Goal: Use online tool/utility: Use online tool/utility

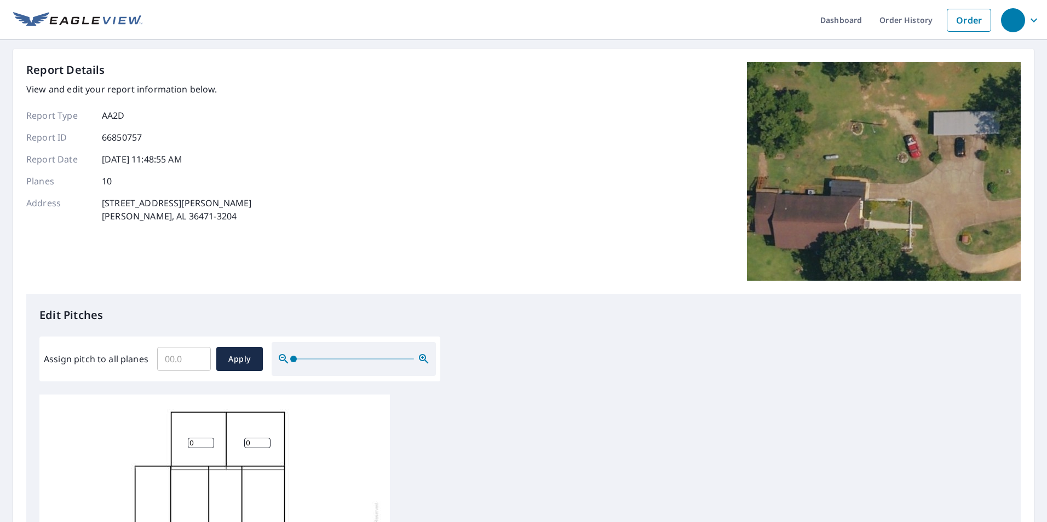
scroll to position [11, 0]
click at [202, 438] on input "0" at bounding box center [201, 443] width 26 height 10
type input "04"
click at [255, 438] on input "0" at bounding box center [257, 443] width 26 height 10
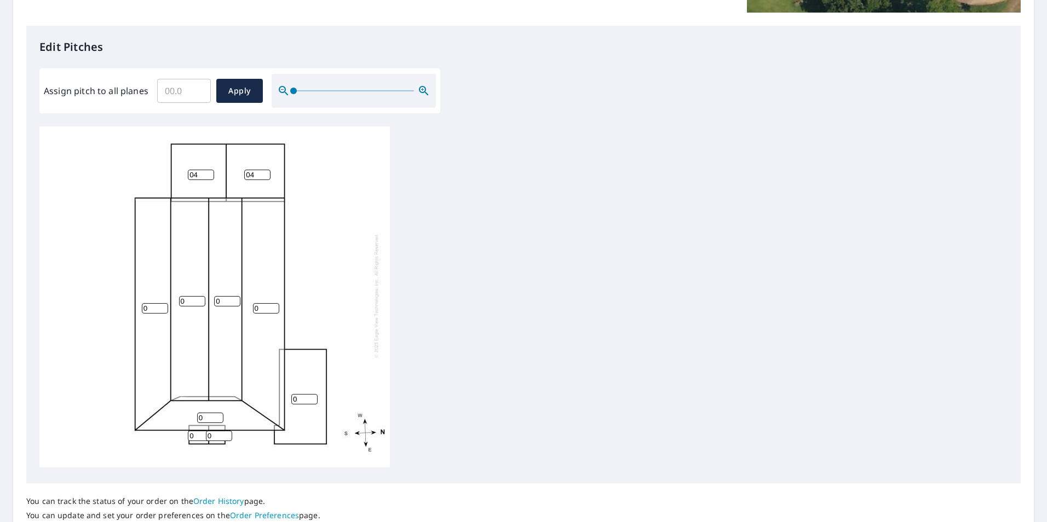
scroll to position [274, 0]
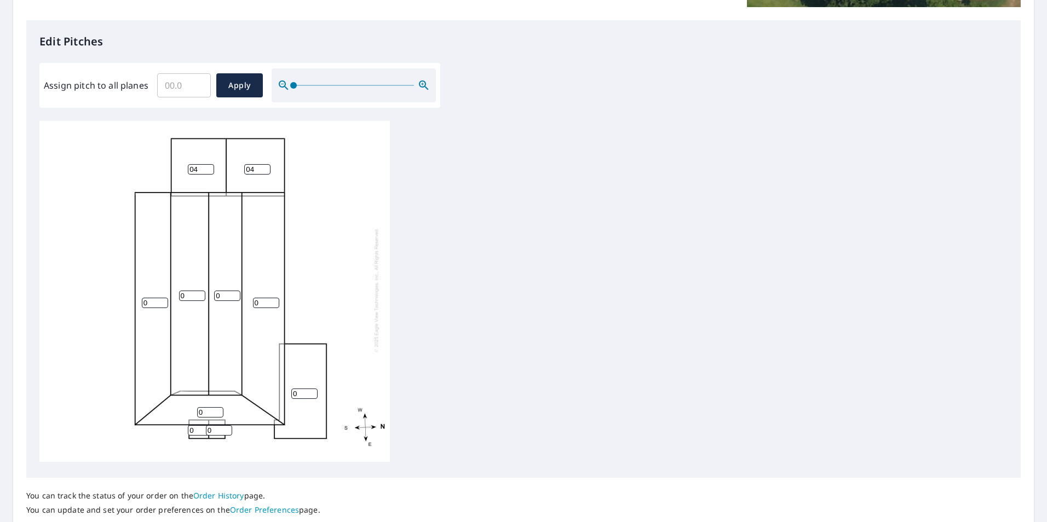
type input "04"
click at [144, 298] on input "0" at bounding box center [155, 303] width 26 height 10
click at [147, 298] on input "0" at bounding box center [155, 303] width 26 height 10
type input "04"
click at [266, 298] on input "0" at bounding box center [266, 303] width 26 height 10
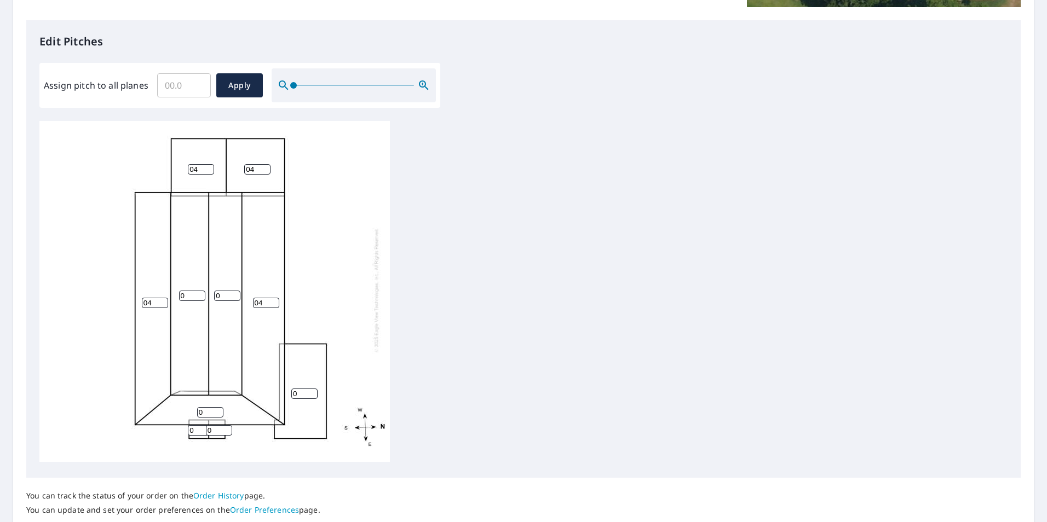
type input "04"
click at [189, 291] on input "0" at bounding box center [192, 296] width 26 height 10
type input "06"
click at [231, 291] on input "1" at bounding box center [227, 296] width 26 height 10
type input "16"
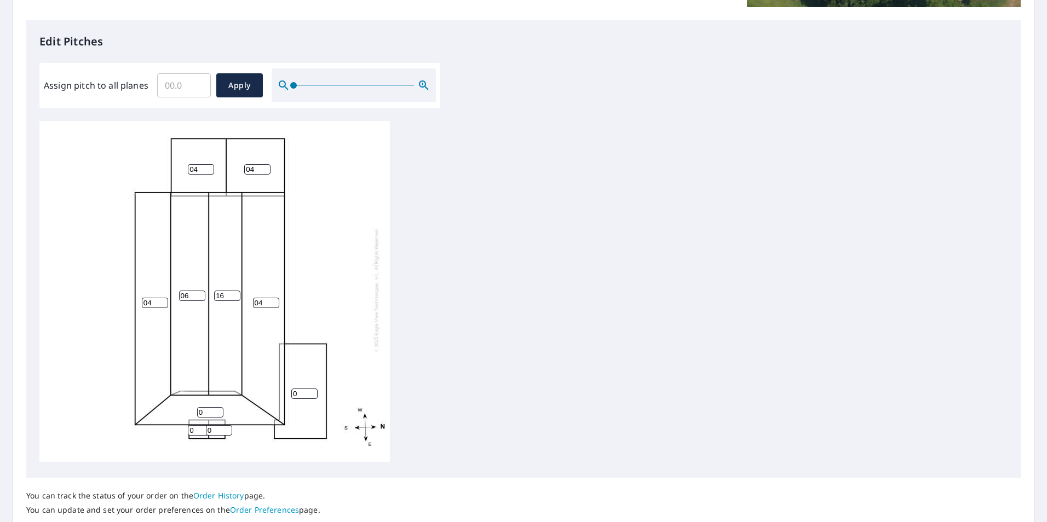
click at [211, 407] on input "0" at bounding box center [210, 412] width 26 height 10
type input "06"
click at [267, 298] on input "04" at bounding box center [266, 303] width 26 height 10
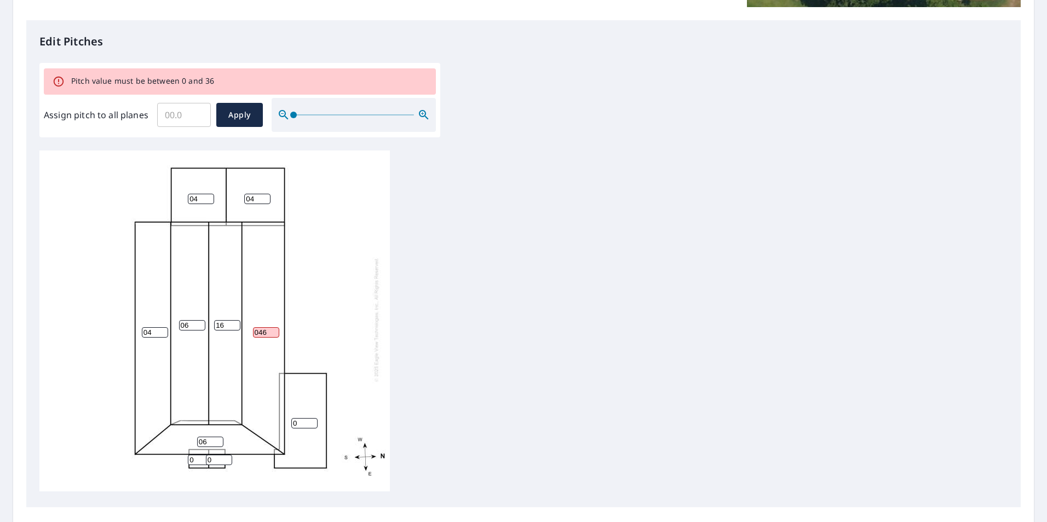
type input "046"
drag, startPoint x: 237, startPoint y: 304, endPoint x: 223, endPoint y: 306, distance: 14.3
click at [223, 320] on input "18" at bounding box center [227, 325] width 26 height 10
drag, startPoint x: 225, startPoint y: 307, endPoint x: 190, endPoint y: 307, distance: 35.0
click at [190, 307] on div "046 04 06 18 0 06 04 04 0 0" at bounding box center [214, 320] width 350 height 344
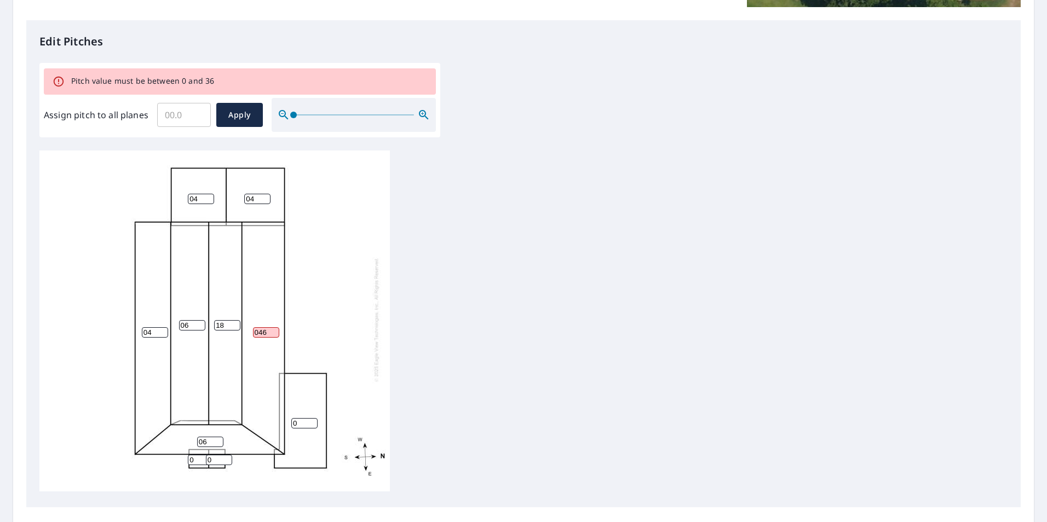
click at [222, 320] on input "18" at bounding box center [227, 325] width 26 height 10
type input "1"
click at [225, 320] on input "1" at bounding box center [227, 325] width 26 height 10
type input "6"
click at [278, 327] on input "046" at bounding box center [266, 332] width 26 height 10
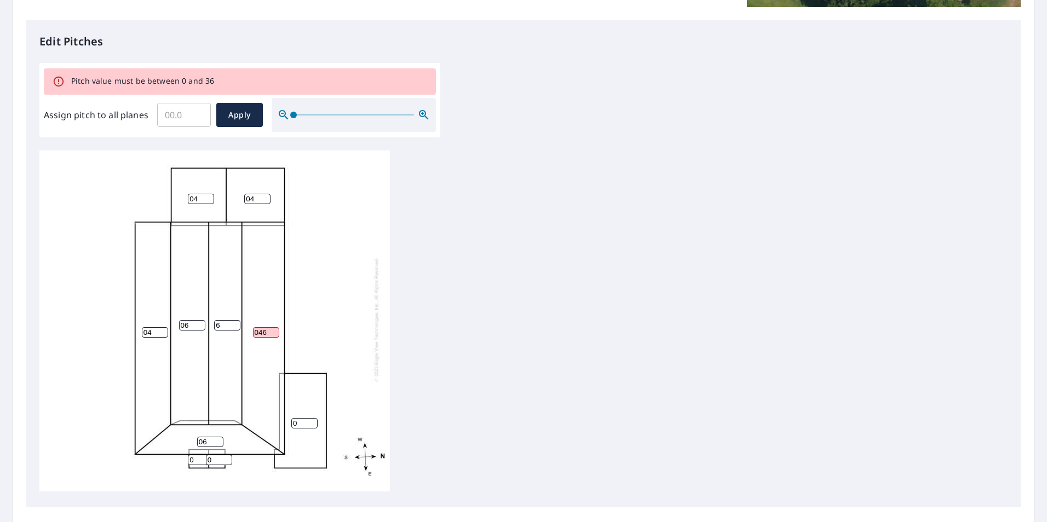
click at [269, 327] on input "046" at bounding box center [266, 332] width 26 height 10
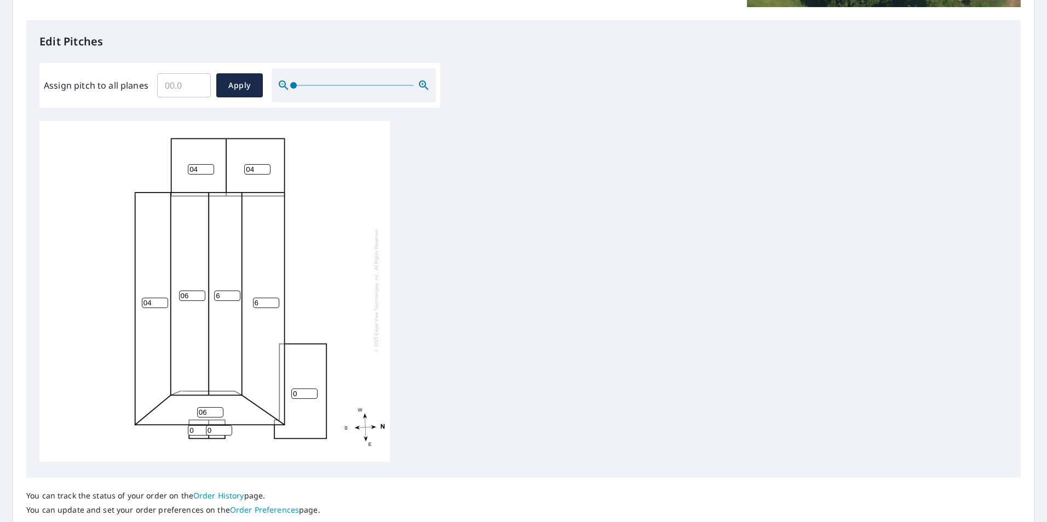
type input "6"
click at [160, 298] on input "3" at bounding box center [155, 303] width 26 height 10
click at [163, 298] on input "4" at bounding box center [155, 303] width 26 height 10
click at [163, 298] on input "5" at bounding box center [155, 303] width 26 height 10
type input "6"
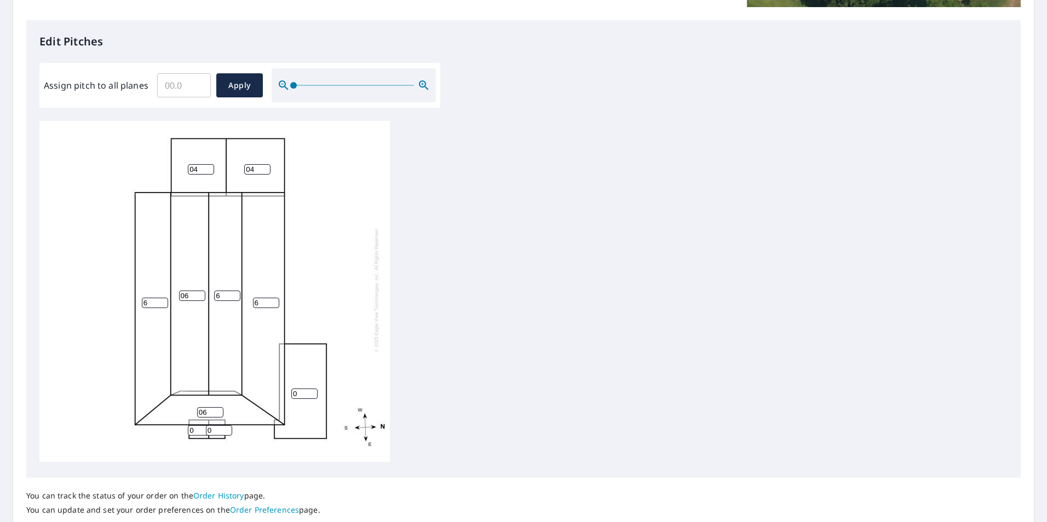
click at [163, 298] on input "6" at bounding box center [155, 303] width 26 height 10
click at [194, 425] on input "0" at bounding box center [201, 430] width 26 height 10
type input "04"
click at [212, 425] on input "0" at bounding box center [219, 430] width 26 height 10
type input "04"
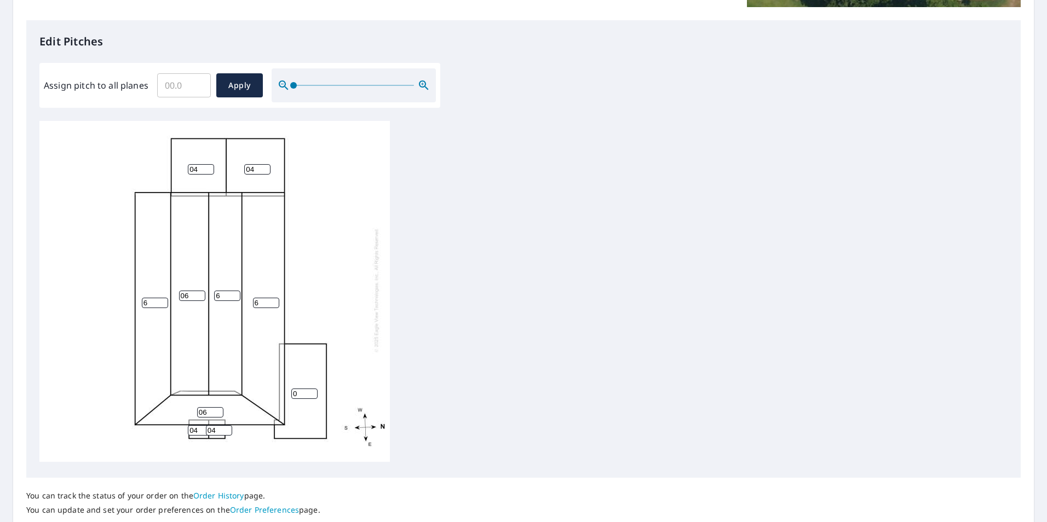
click at [499, 375] on div "6 6 06 6 0 06 04 04 04 04" at bounding box center [523, 293] width 968 height 344
click at [262, 80] on div "Assign pitch to all planes ​ Apply" at bounding box center [240, 85] width 392 height 34
click at [260, 80] on button "Apply" at bounding box center [239, 85] width 47 height 24
click at [516, 294] on div at bounding box center [523, 293] width 968 height 344
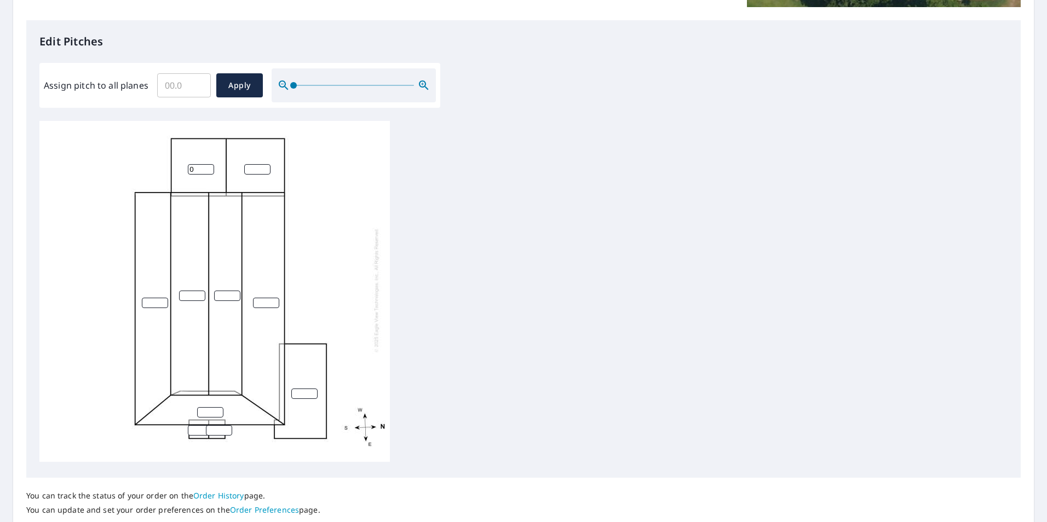
click at [206, 164] on input "0" at bounding box center [201, 169] width 26 height 10
type input "04"
click at [255, 164] on input "number" at bounding box center [257, 169] width 26 height 10
type input "4"
click at [198, 291] on input "0" at bounding box center [192, 296] width 26 height 10
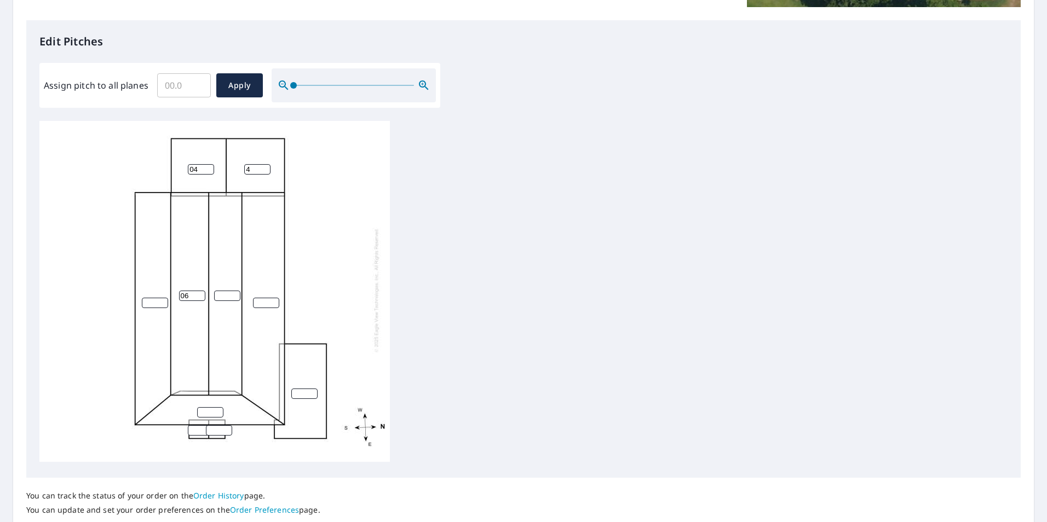
type input "06"
click at [226, 291] on input "number" at bounding box center [227, 296] width 26 height 10
type input "6"
click at [150, 298] on input "number" at bounding box center [155, 303] width 26 height 10
type input "6"
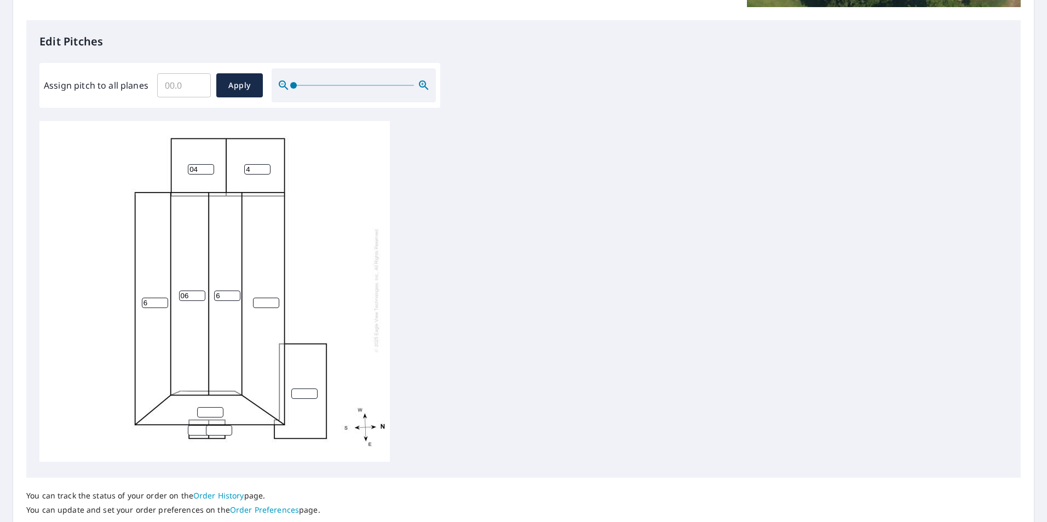
click at [258, 298] on input "number" at bounding box center [266, 303] width 26 height 10
type input "6"
click at [220, 407] on input "1" at bounding box center [210, 412] width 26 height 10
type input "1"
type input "6"
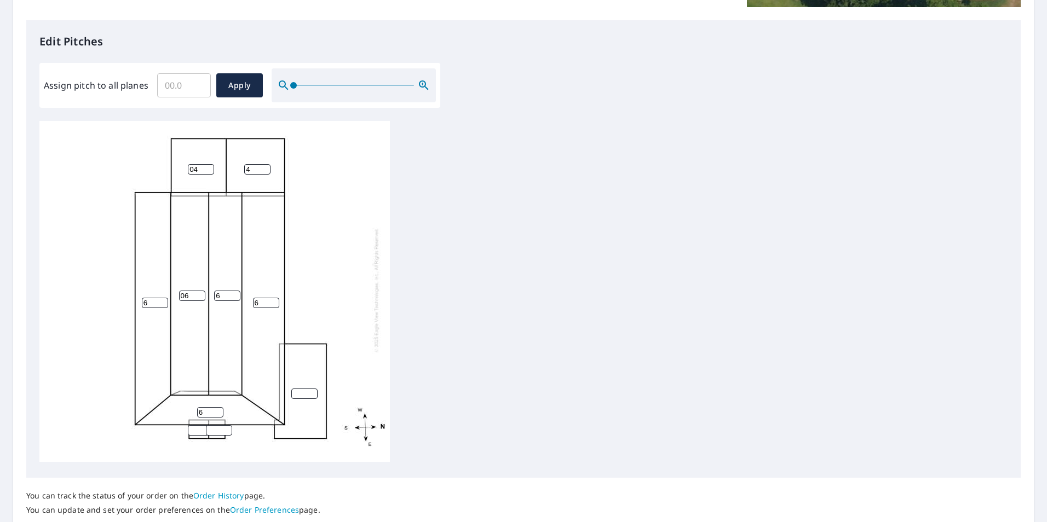
click at [192, 425] on input "number" at bounding box center [201, 430] width 26 height 10
type input "4"
click at [220, 425] on input "number" at bounding box center [219, 430] width 26 height 10
type input "4"
drag, startPoint x: 562, startPoint y: 330, endPoint x: 527, endPoint y: 355, distance: 43.3
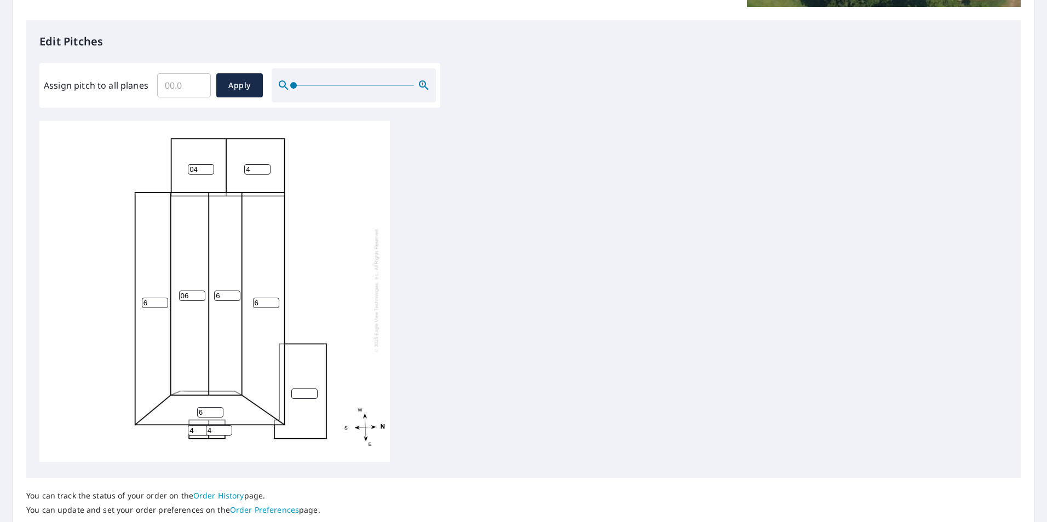
click at [562, 331] on div "6 6 06 6 6 4 04 4 4" at bounding box center [523, 293] width 968 height 344
type input "0"
click at [310, 389] on input "0" at bounding box center [304, 394] width 26 height 10
click at [622, 377] on div "6 6 06 6 0 6 4 04 4 4" at bounding box center [523, 293] width 968 height 344
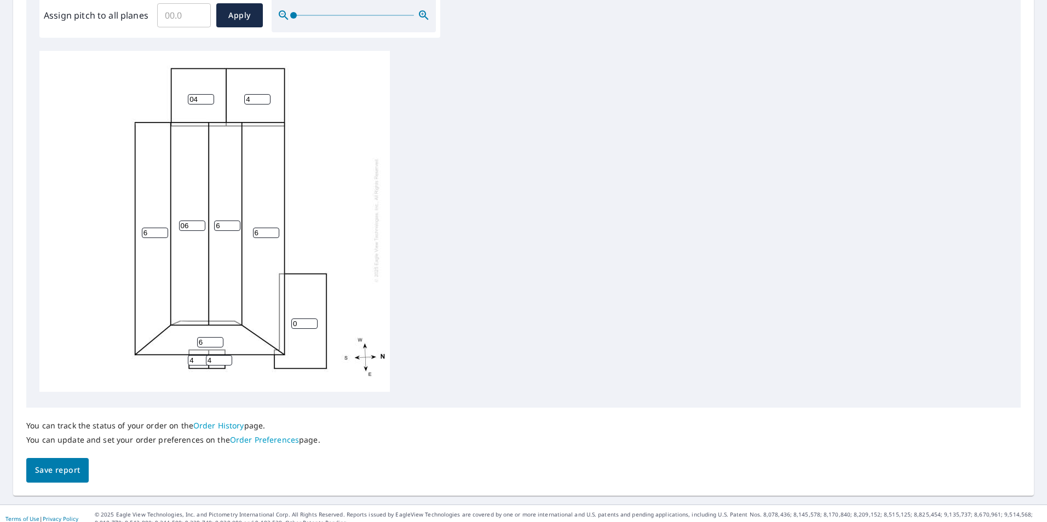
scroll to position [344, 0]
click at [64, 463] on span "Save report" at bounding box center [57, 470] width 45 height 14
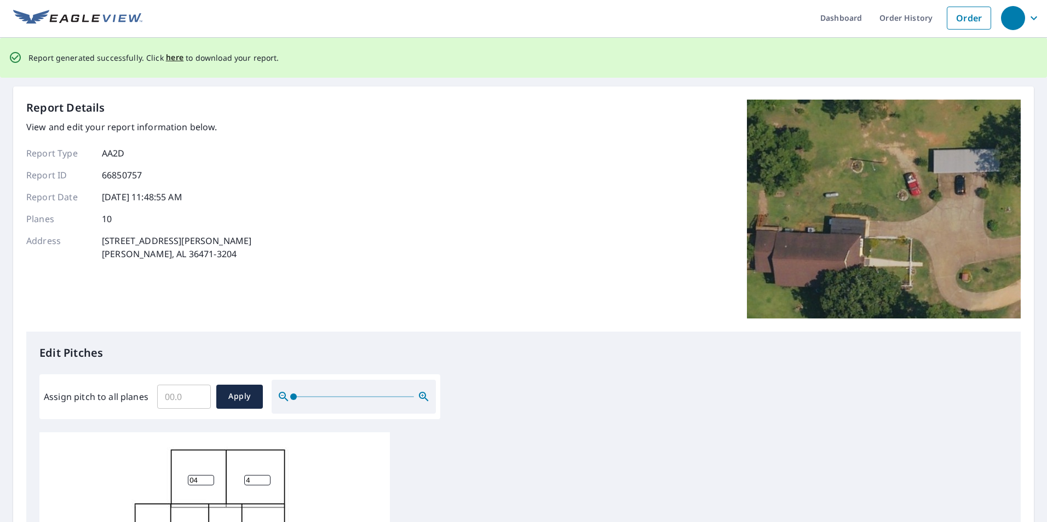
scroll to position [0, 0]
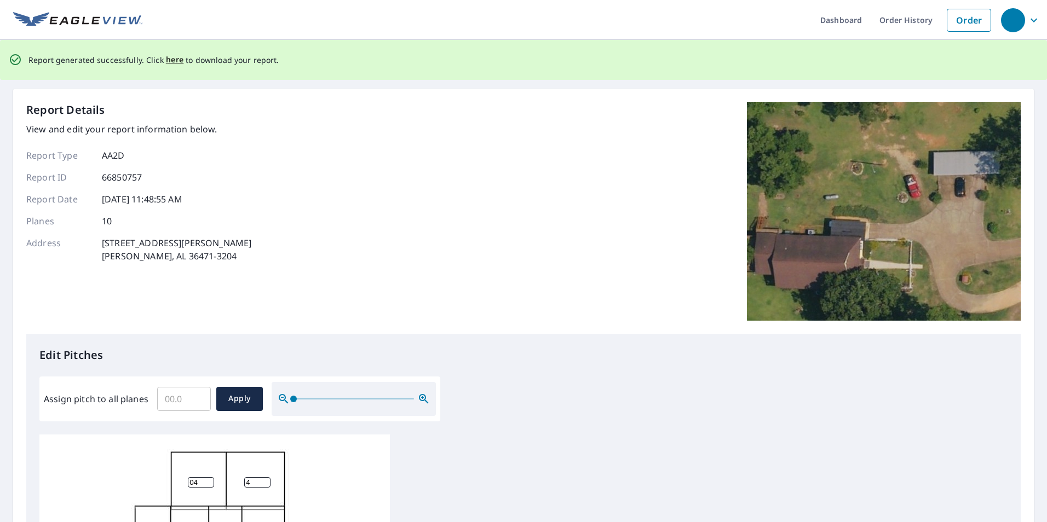
click at [168, 56] on span "here" at bounding box center [175, 60] width 18 height 14
